Goal: Navigation & Orientation: Find specific page/section

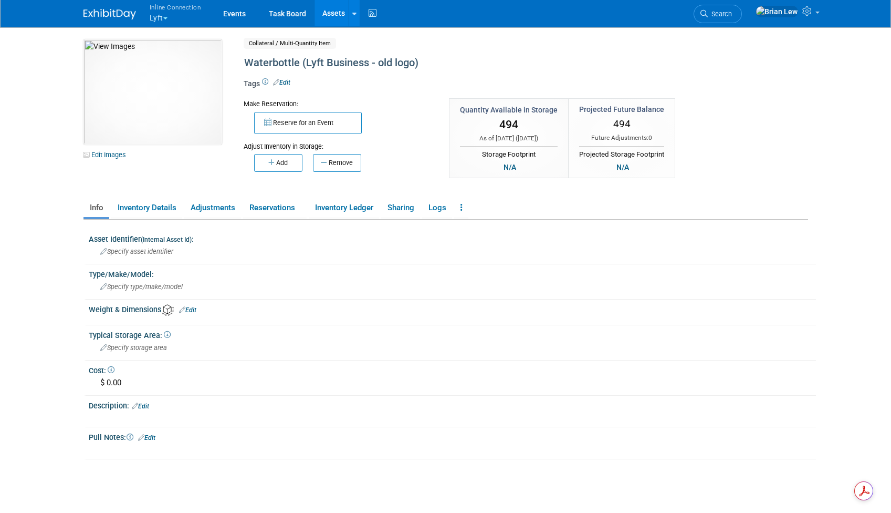
click at [165, 15] on button "Inline Connection Lyft" at bounding box center [182, 13] width 66 height 27
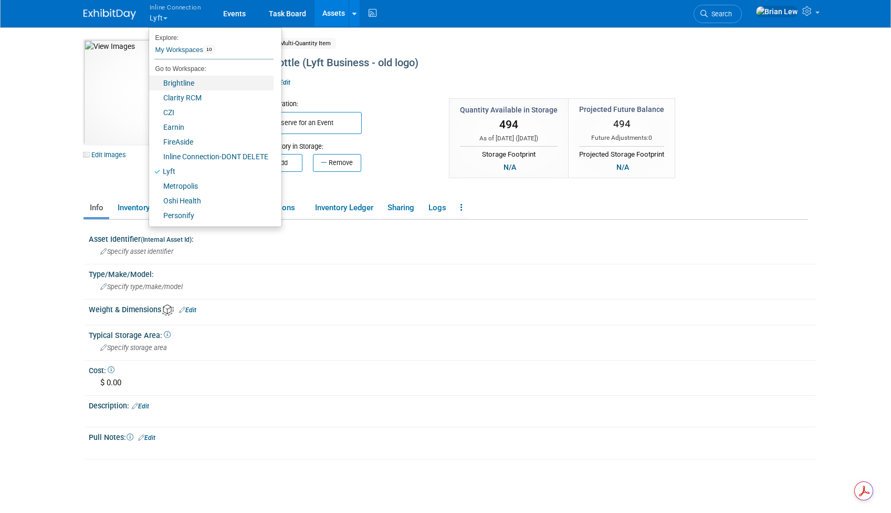
click at [190, 80] on link "Brightline" at bounding box center [211, 83] width 124 height 15
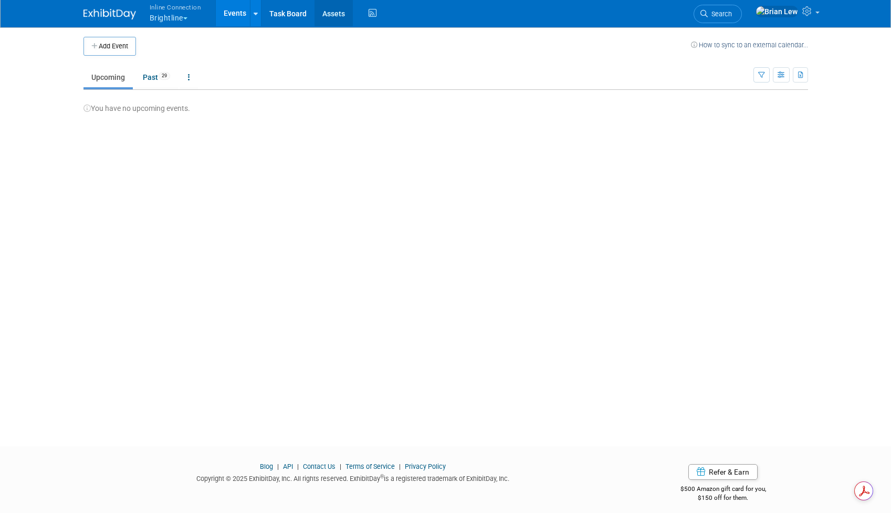
click at [327, 19] on link "Assets" at bounding box center [334, 13] width 38 height 26
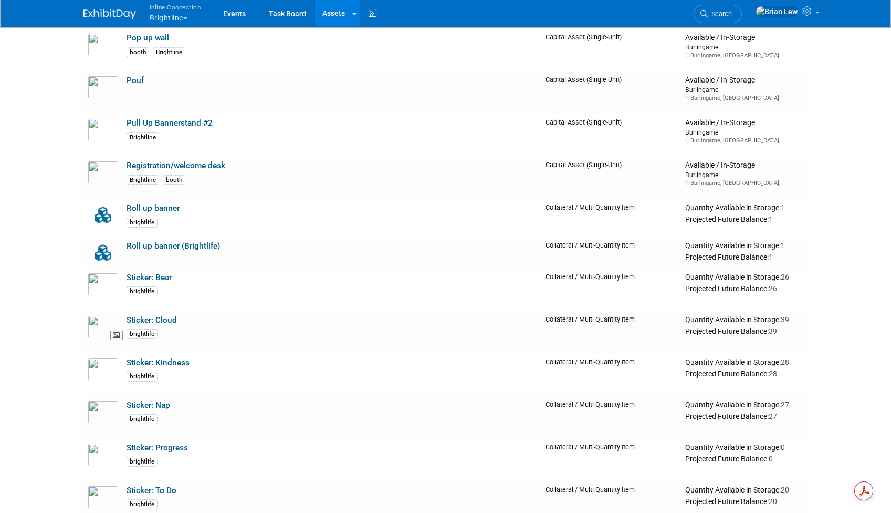
scroll to position [725, 0]
